Goal: Information Seeking & Learning: Learn about a topic

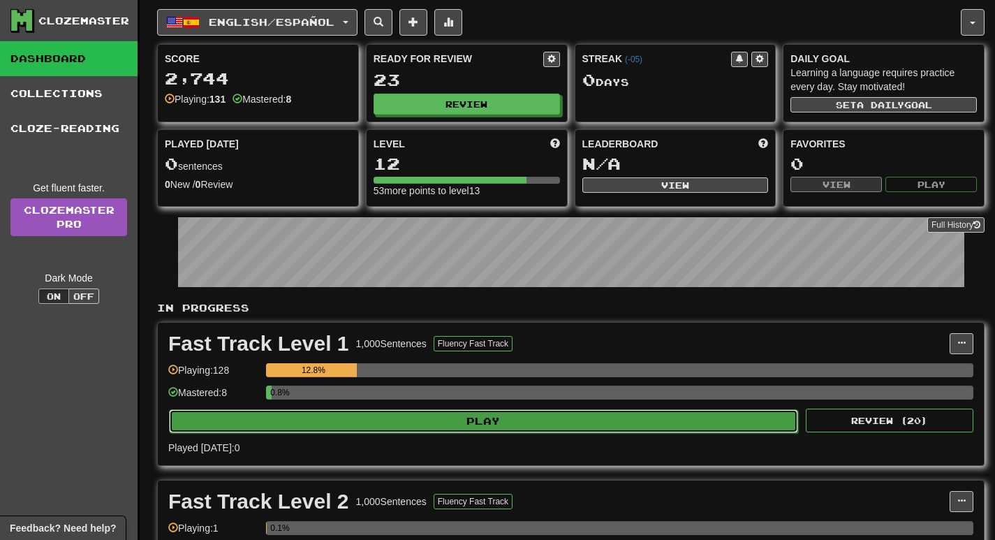
click at [434, 431] on button "Play" at bounding box center [483, 421] width 629 height 24
select select "**"
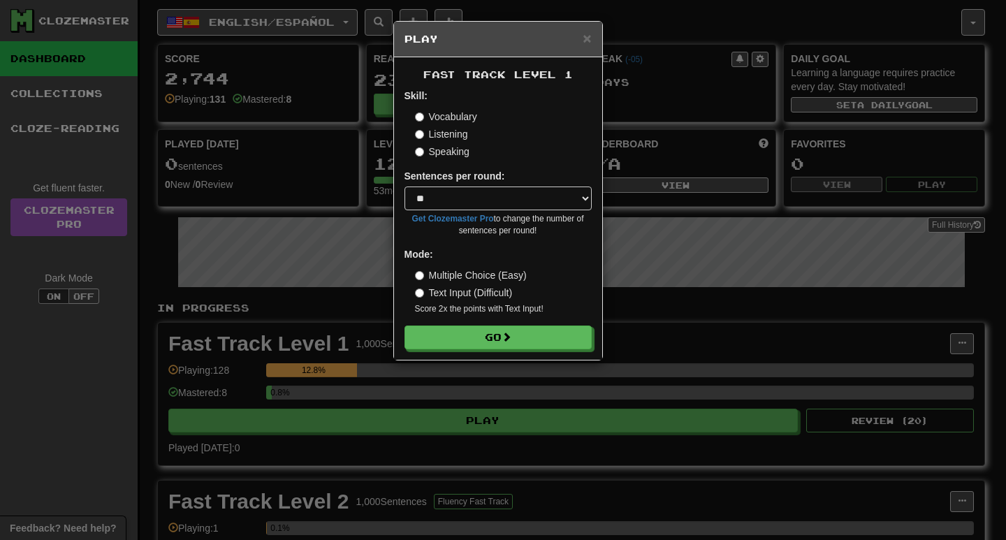
click at [441, 131] on label "Listening" at bounding box center [441, 134] width 53 height 14
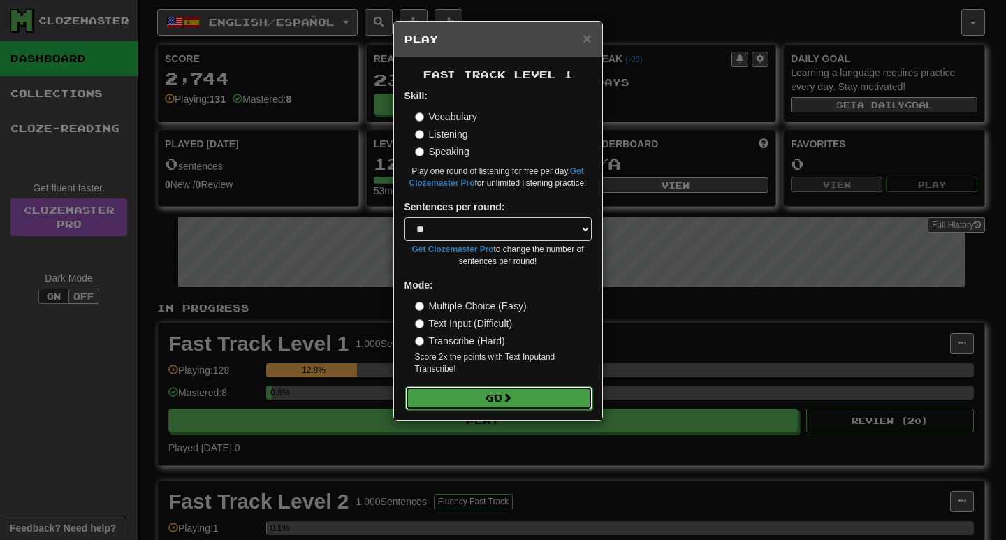
click at [545, 405] on button "Go" at bounding box center [498, 398] width 187 height 24
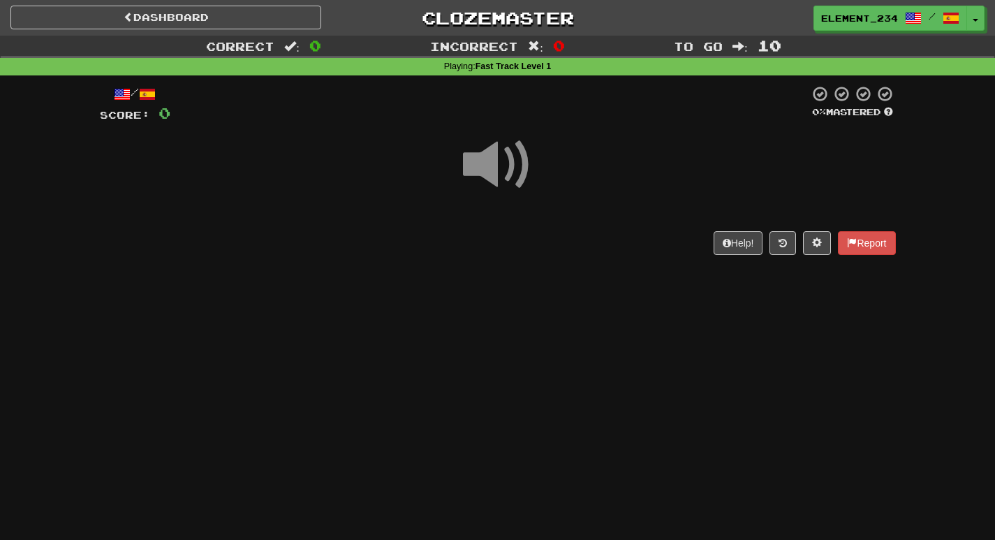
click at [365, 124] on div at bounding box center [498, 174] width 796 height 100
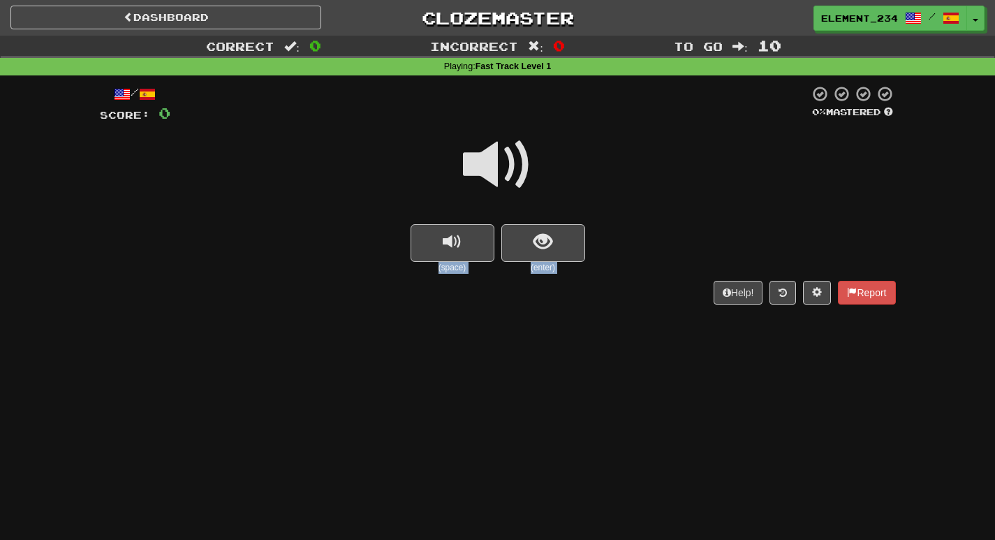
click at [491, 159] on span at bounding box center [498, 165] width 70 height 70
click at [489, 170] on span at bounding box center [498, 165] width 70 height 70
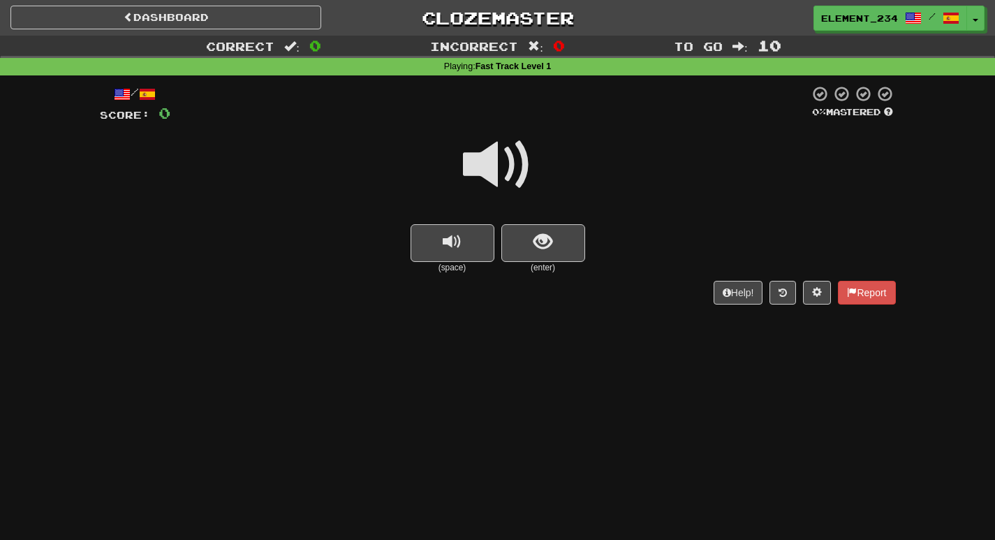
click at [517, 183] on span at bounding box center [498, 165] width 70 height 70
click at [505, 172] on span at bounding box center [498, 165] width 70 height 70
click at [555, 242] on button "show sentence" at bounding box center [543, 243] width 84 height 38
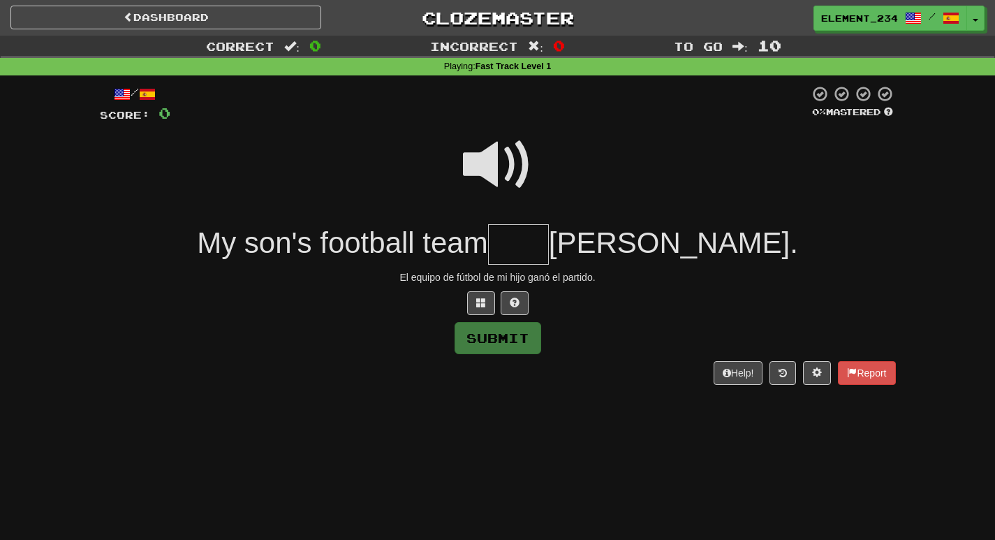
click at [487, 166] on span at bounding box center [498, 165] width 70 height 70
click at [549, 244] on input "text" at bounding box center [518, 244] width 61 height 41
type input "***"
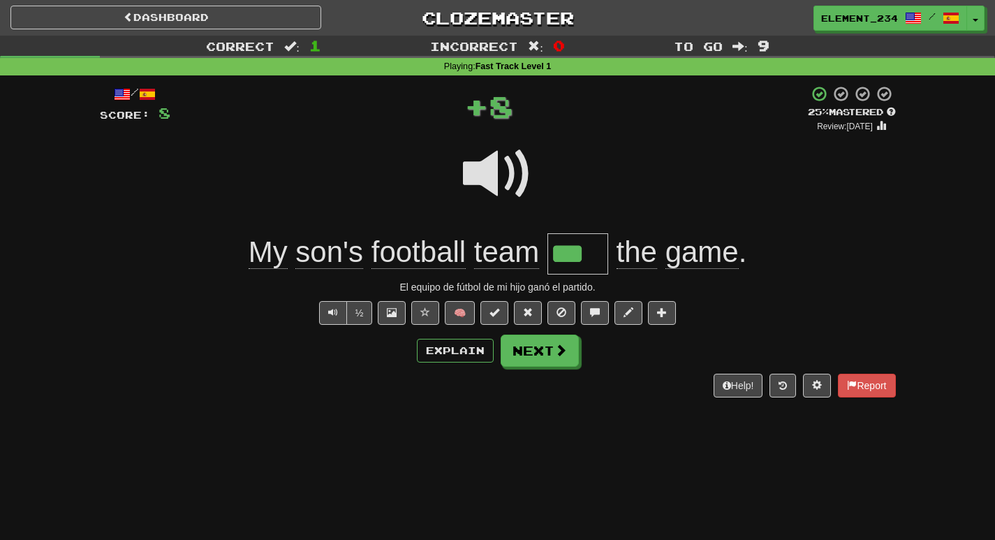
click at [479, 152] on span at bounding box center [498, 174] width 70 height 70
click at [492, 182] on span at bounding box center [498, 174] width 70 height 70
click at [495, 182] on span at bounding box center [498, 174] width 70 height 70
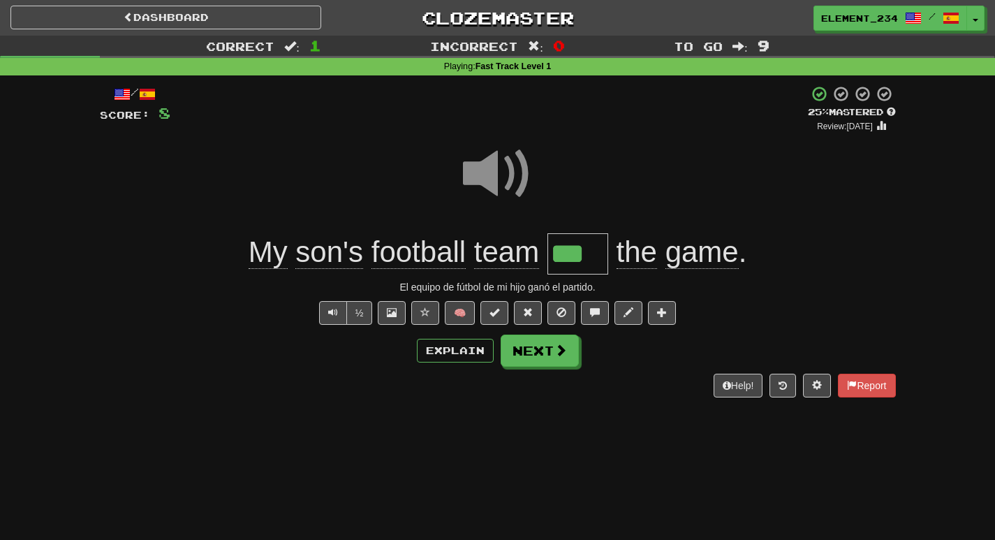
click at [495, 182] on span at bounding box center [498, 174] width 70 height 70
click at [496, 182] on span at bounding box center [498, 174] width 70 height 70
click at [498, 182] on span at bounding box center [498, 174] width 70 height 70
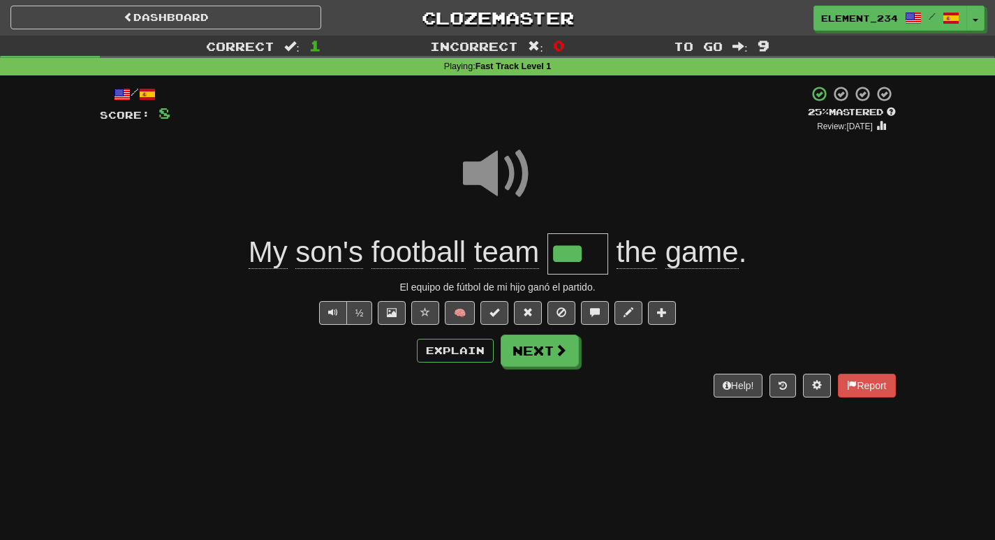
click at [351, 248] on span "son's" at bounding box center [329, 252] width 68 height 34
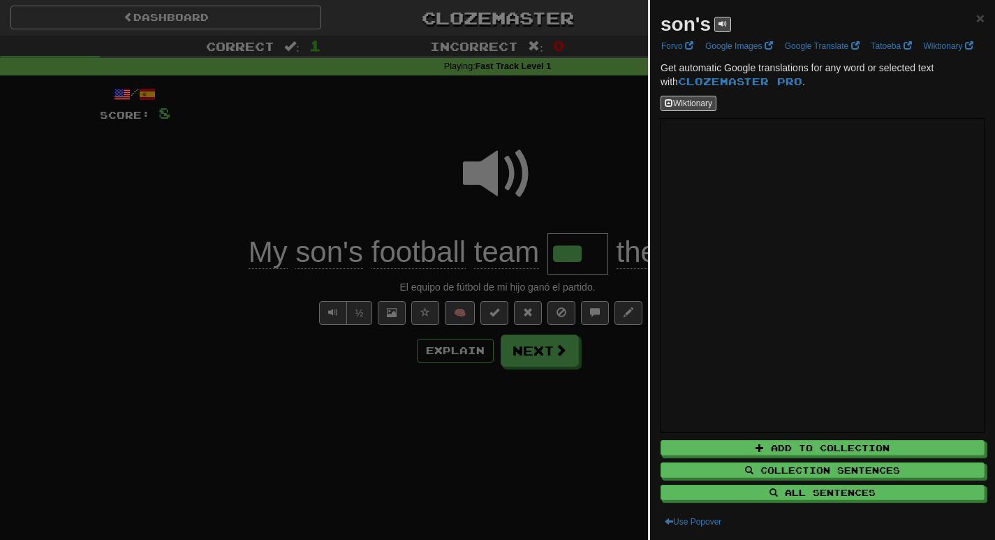
click at [617, 362] on div at bounding box center [497, 270] width 995 height 540
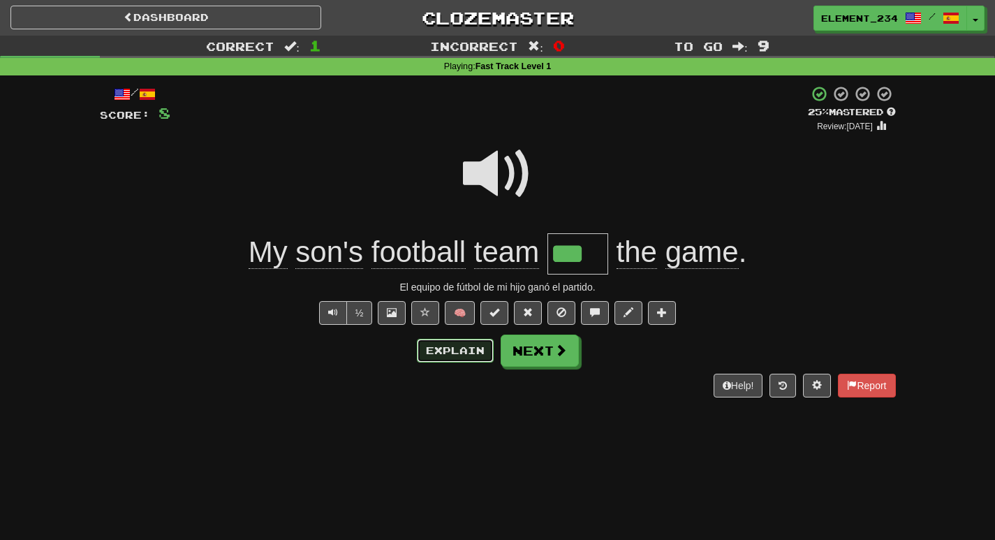
click at [458, 346] on button "Explain" at bounding box center [455, 351] width 77 height 24
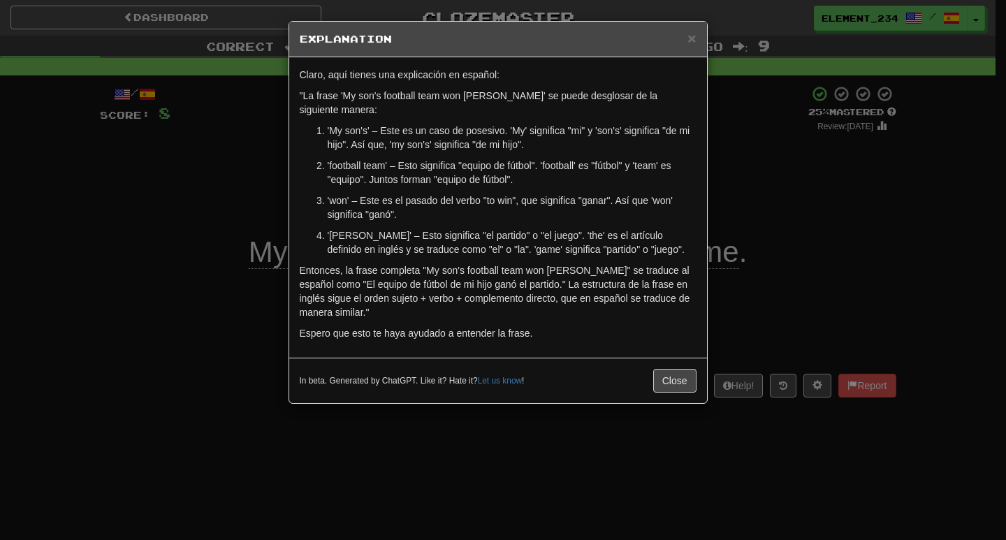
click at [758, 197] on div "× Explanation Claro, aquí tienes una explicación en español: "La frase 'My son'…" at bounding box center [503, 270] width 1006 height 540
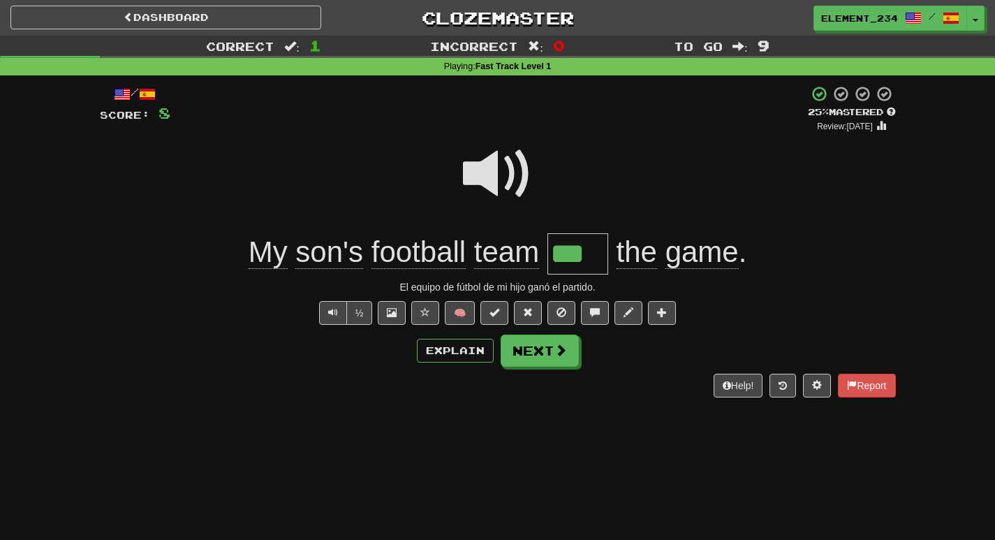
click at [511, 177] on span at bounding box center [498, 174] width 70 height 70
